Goal: Task Accomplishment & Management: Manage account settings

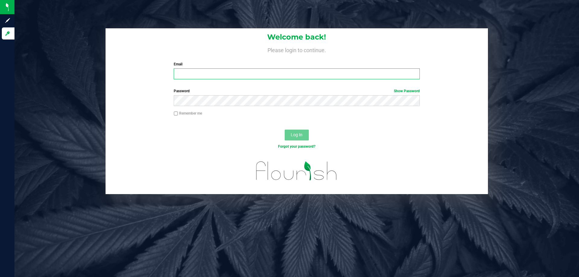
click at [180, 77] on input "Email" at bounding box center [297, 73] width 246 height 11
type input "[EMAIL_ADDRESS][DOMAIN_NAME]"
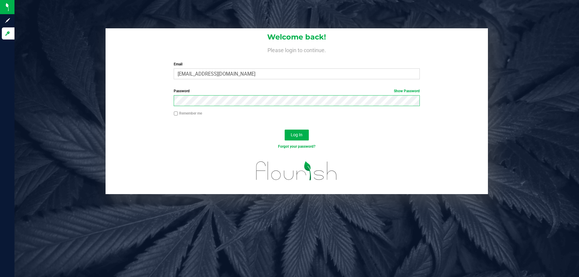
click at [285, 130] on button "Log In" at bounding box center [297, 135] width 24 height 11
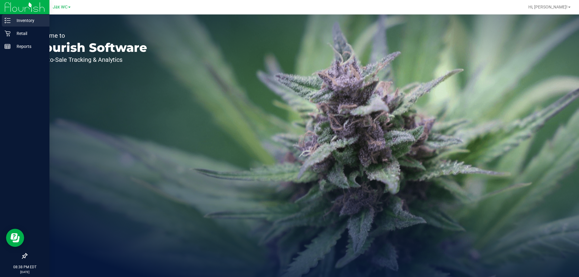
click at [24, 19] on p "Inventory" at bounding box center [29, 20] width 36 height 7
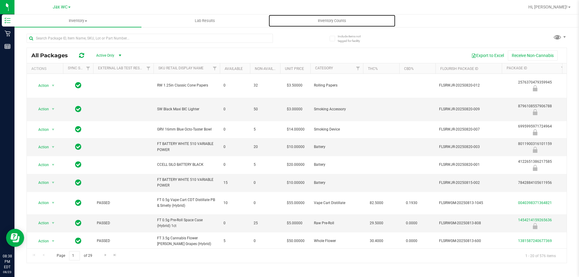
click at [330, 24] on uib-tab-heading "Inventory Counts" at bounding box center [332, 21] width 126 height 12
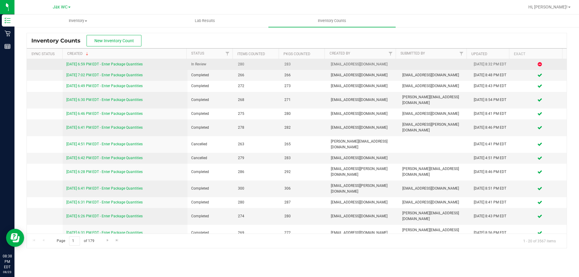
click at [140, 64] on link "[DATE] 6:59 PM EDT - Enter Package Quantities" at bounding box center [104, 64] width 76 height 4
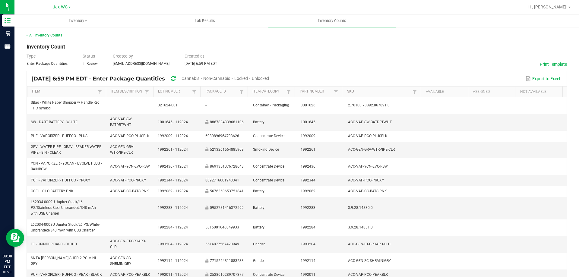
click at [370, 41] on div "< All Inventory Counts Inventory Count Type Enter Package Quantities Status In …" at bounding box center [297, 229] width 541 height 392
click at [34, 33] on link "< All Inventory Counts" at bounding box center [45, 35] width 36 height 4
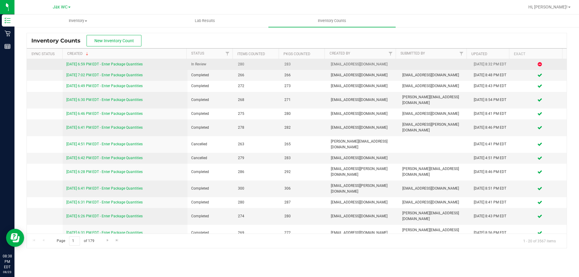
click at [109, 65] on link "[DATE] 6:59 PM EDT - Enter Package Quantities" at bounding box center [104, 64] width 76 height 4
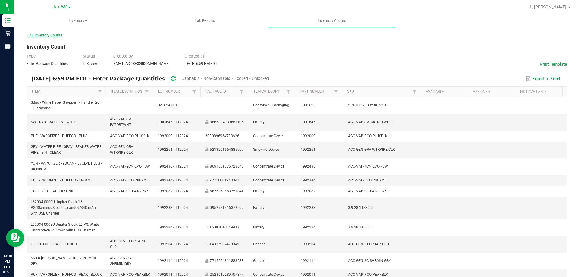
click at [40, 36] on link "< All Inventory Counts" at bounding box center [45, 35] width 36 height 4
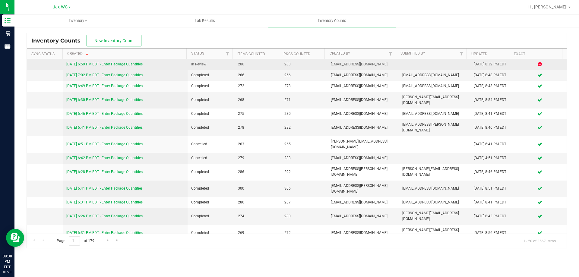
click at [123, 62] on link "[DATE] 6:59 PM EDT - Enter Package Quantities" at bounding box center [104, 64] width 76 height 4
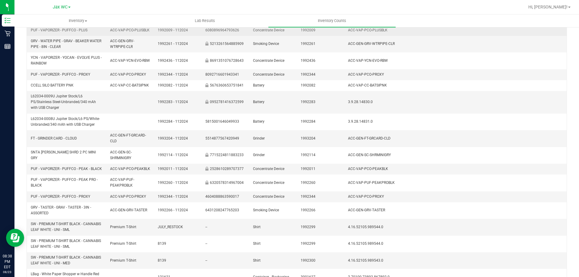
scroll to position [153, 0]
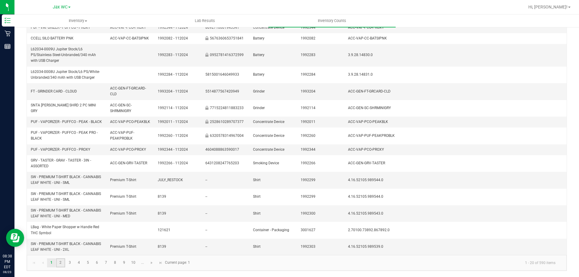
click at [59, 264] on link "2" at bounding box center [60, 263] width 9 height 9
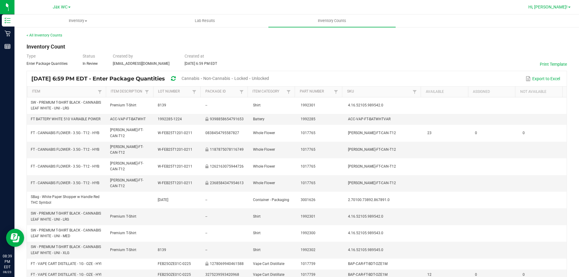
click at [565, 6] on span "Hi, [PERSON_NAME]!" at bounding box center [547, 7] width 39 height 5
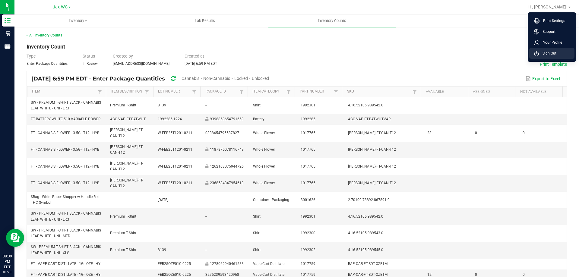
click at [549, 54] on span "Sign Out" at bounding box center [547, 53] width 17 height 6
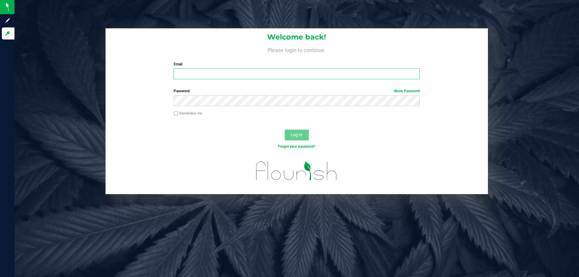
click at [210, 75] on input "Email" at bounding box center [297, 73] width 246 height 11
type input "[PERSON_NAME][EMAIL_ADDRESS][DOMAIN_NAME]"
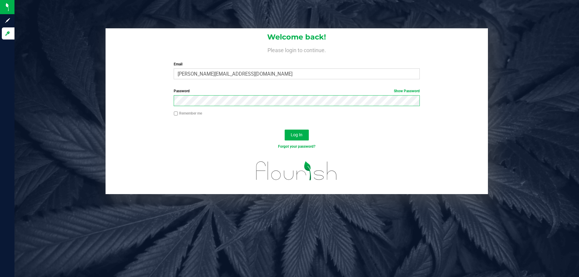
click at [285, 130] on button "Log In" at bounding box center [297, 135] width 24 height 11
